Goal: Navigation & Orientation: Understand site structure

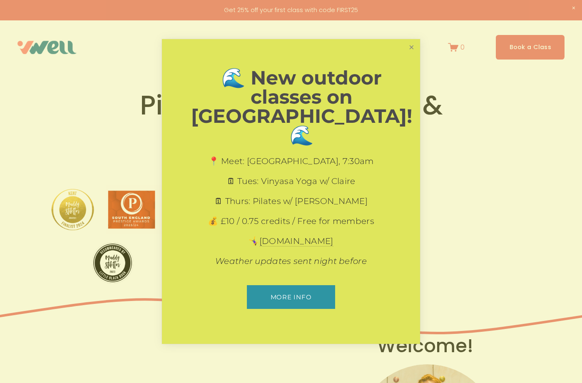
click at [413, 55] on link "Close" at bounding box center [411, 47] width 15 height 15
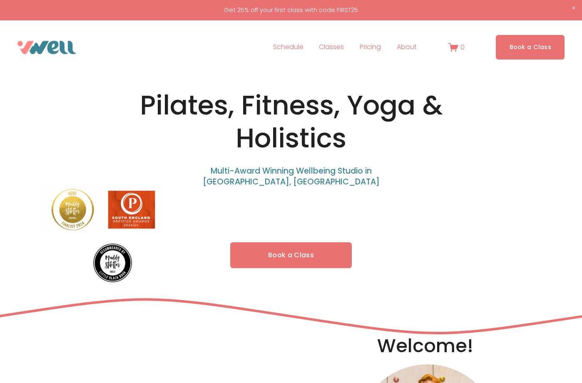
click at [0, 0] on span "FAQs" at bounding box center [0, 0] width 0 height 0
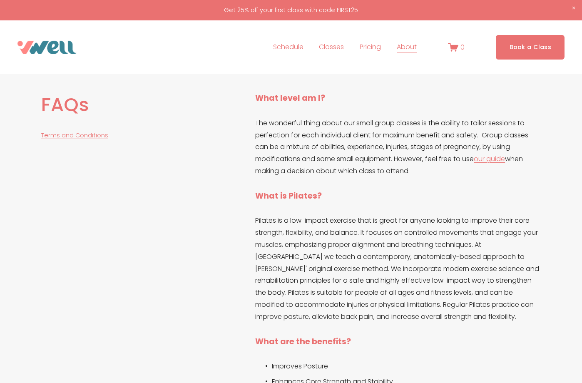
click at [0, 0] on span "Pilates" at bounding box center [0, 0] width 0 height 0
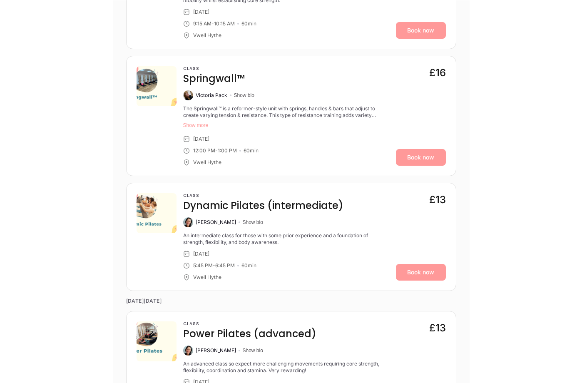
scroll to position [1292, 0]
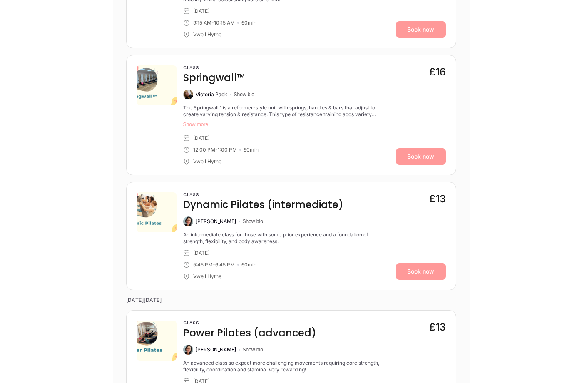
click at [197, 121] on button "Show more" at bounding box center [282, 124] width 199 height 7
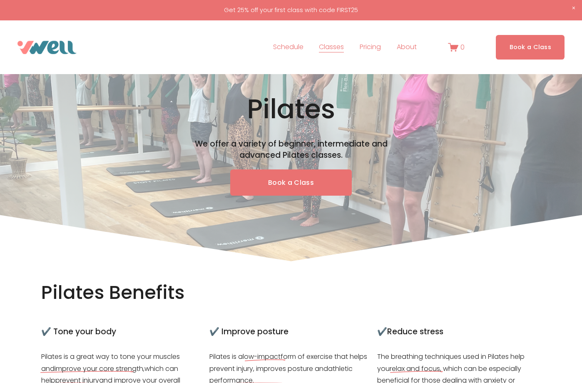
scroll to position [0, 0]
click at [297, 44] on link "Schedule" at bounding box center [288, 47] width 30 height 13
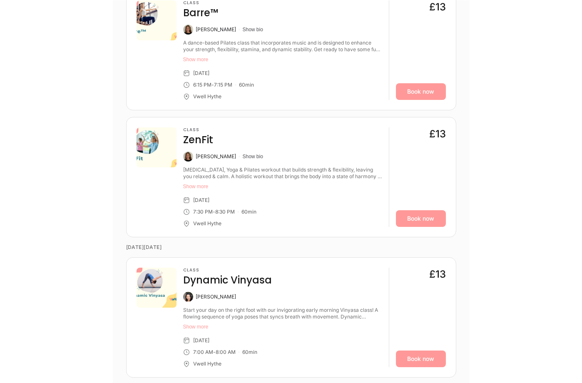
scroll to position [1282, 0]
click at [200, 56] on button "Show more" at bounding box center [282, 59] width 199 height 7
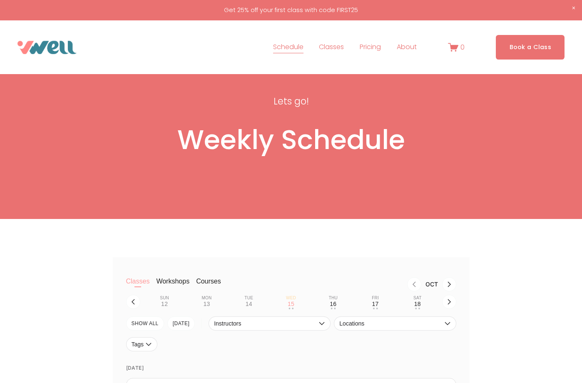
scroll to position [0, 0]
click at [0, 0] on span "Our Team" at bounding box center [0, 0] width 0 height 0
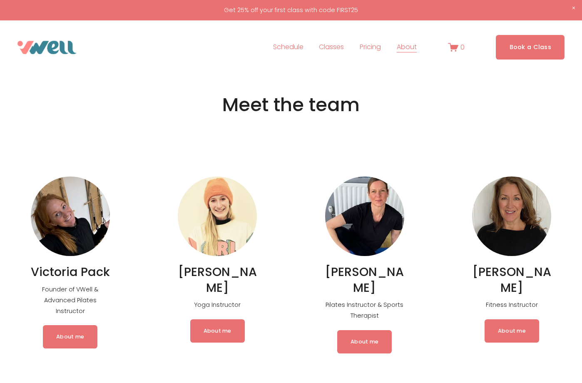
click at [0, 0] on span "The Studio" at bounding box center [0, 0] width 0 height 0
